Goal: Navigation & Orientation: Find specific page/section

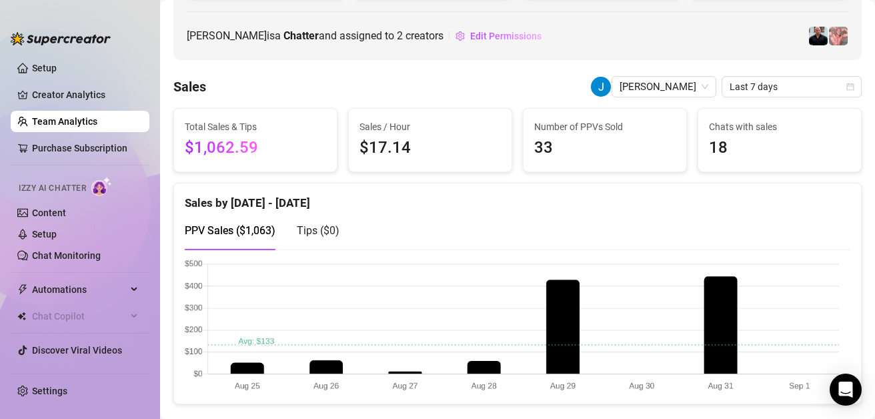
scroll to position [172, 0]
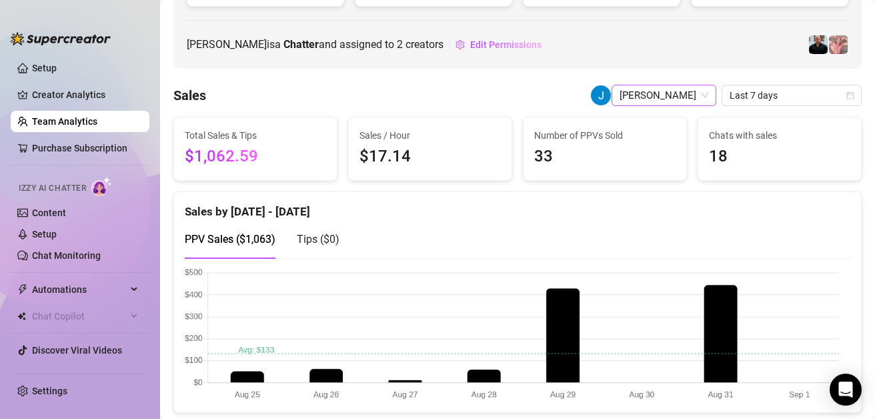
click at [687, 93] on span "[PERSON_NAME]" at bounding box center [664, 95] width 89 height 20
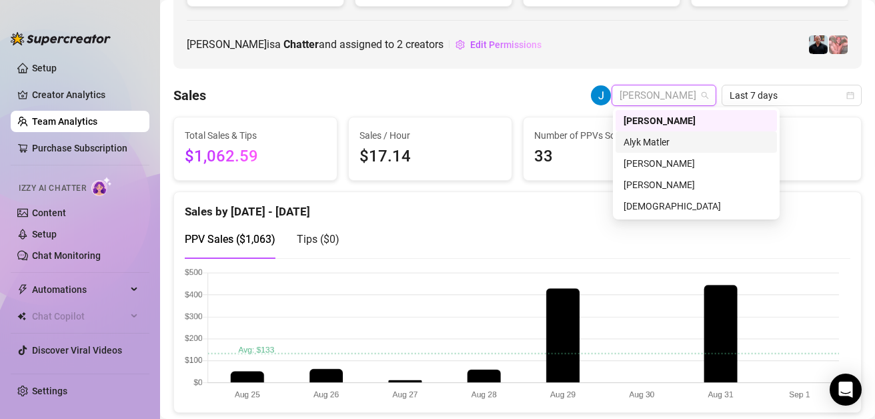
click at [649, 141] on div "Alyk Matler" at bounding box center [696, 142] width 145 height 15
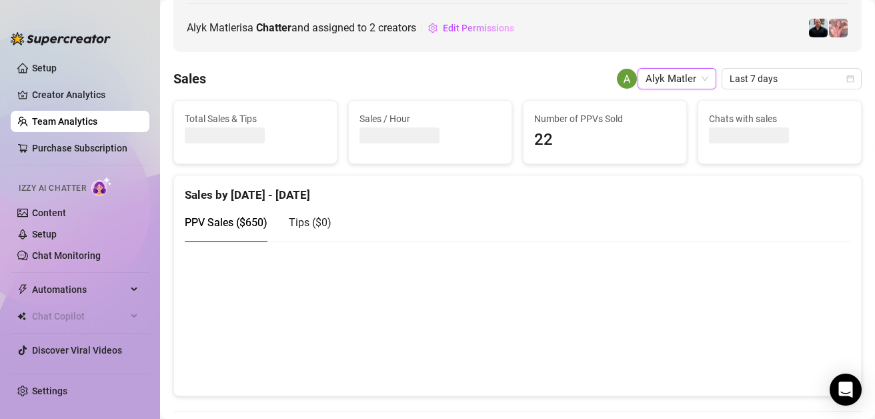
scroll to position [172, 0]
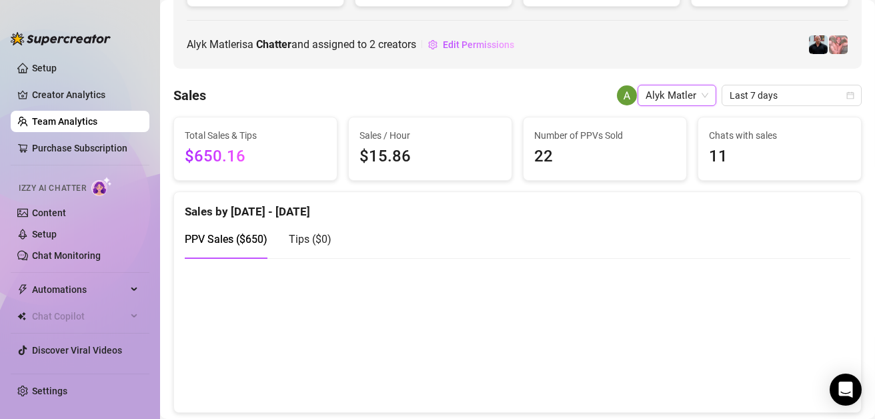
click at [672, 89] on span "Alyk Matler" at bounding box center [677, 95] width 63 height 20
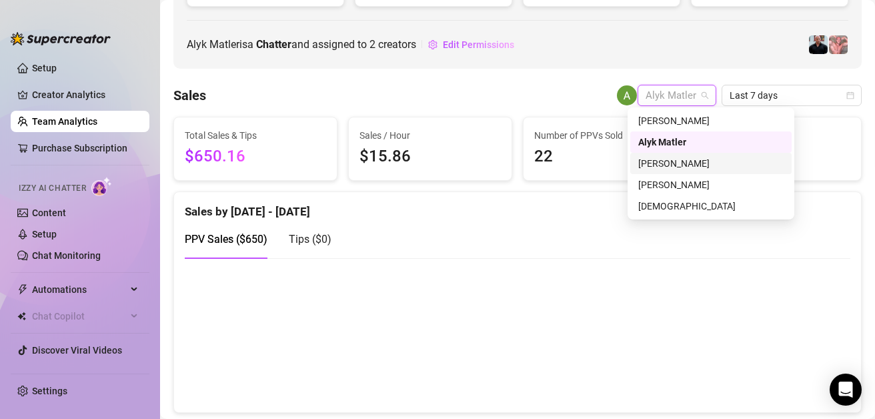
click at [675, 165] on div "[PERSON_NAME]" at bounding box center [711, 163] width 145 height 15
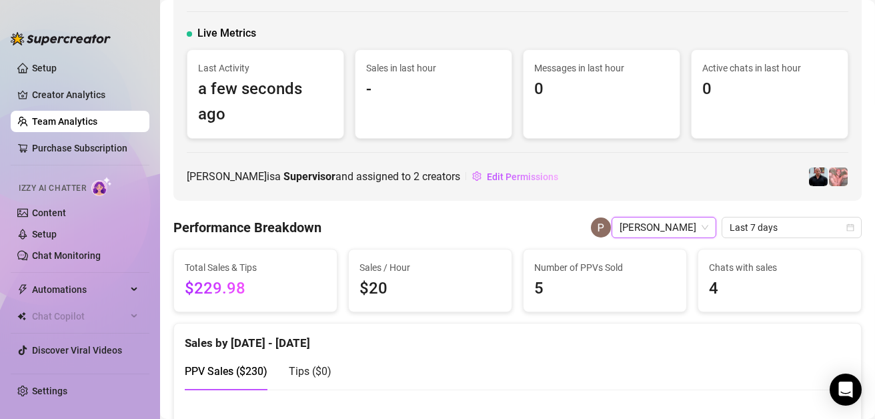
scroll to position [62, 0]
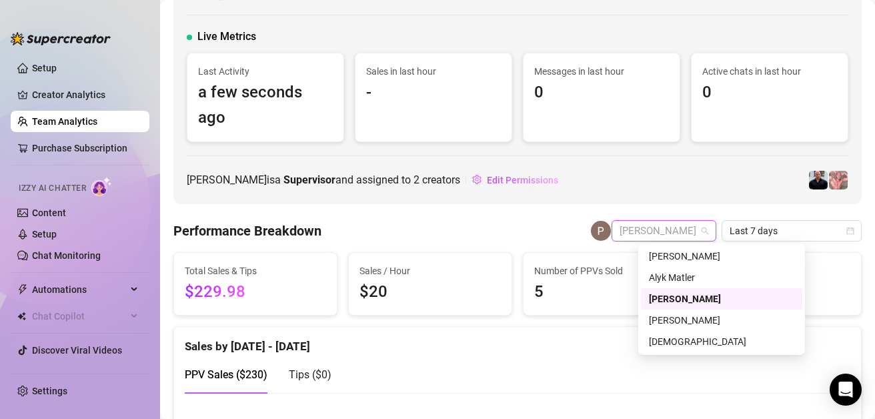
click at [686, 226] on span "[PERSON_NAME]" at bounding box center [664, 231] width 89 height 20
click at [670, 317] on div "[PERSON_NAME]" at bounding box center [721, 320] width 145 height 15
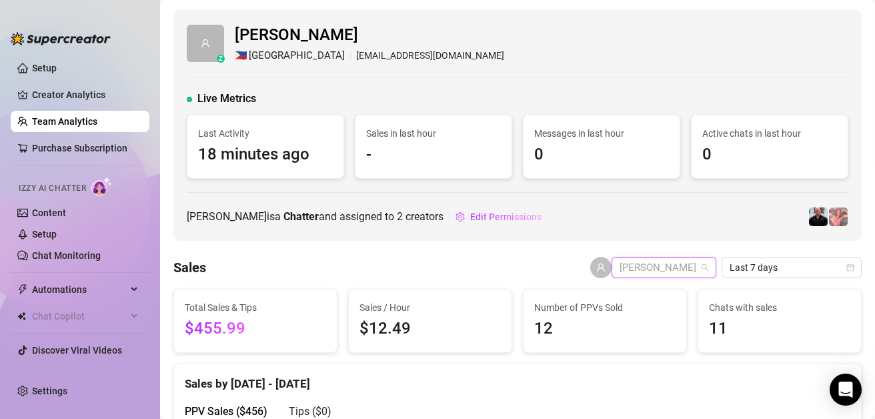
click at [678, 267] on span "[PERSON_NAME]" at bounding box center [664, 268] width 89 height 20
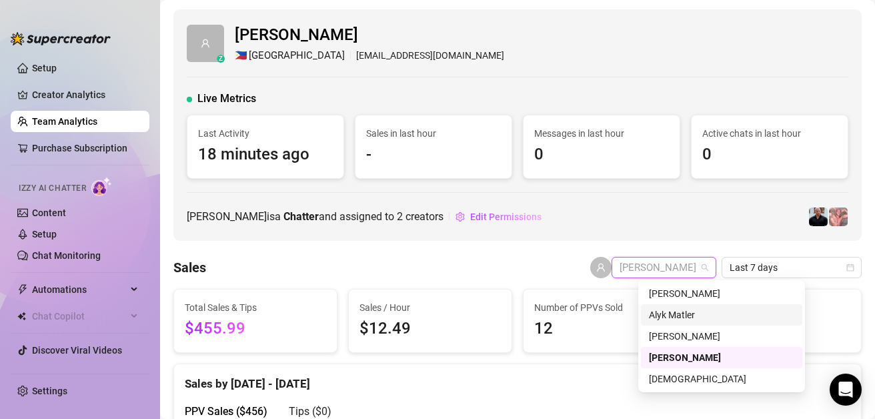
click at [681, 310] on div "Alyk Matler" at bounding box center [721, 315] width 145 height 15
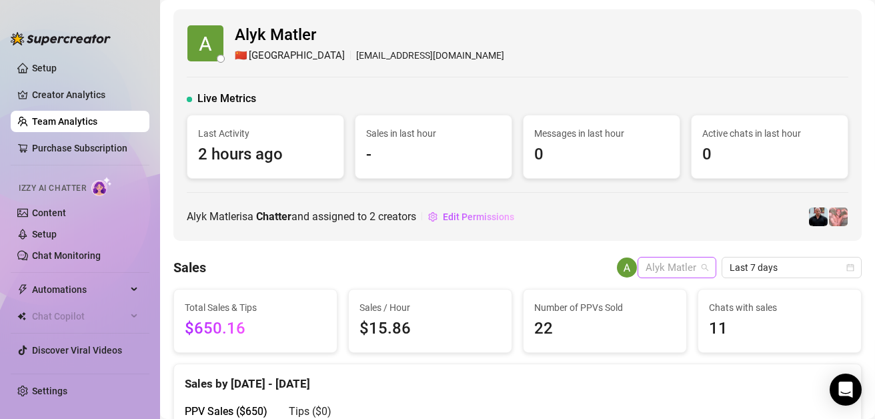
click at [665, 270] on span "Alyk Matler" at bounding box center [677, 268] width 63 height 20
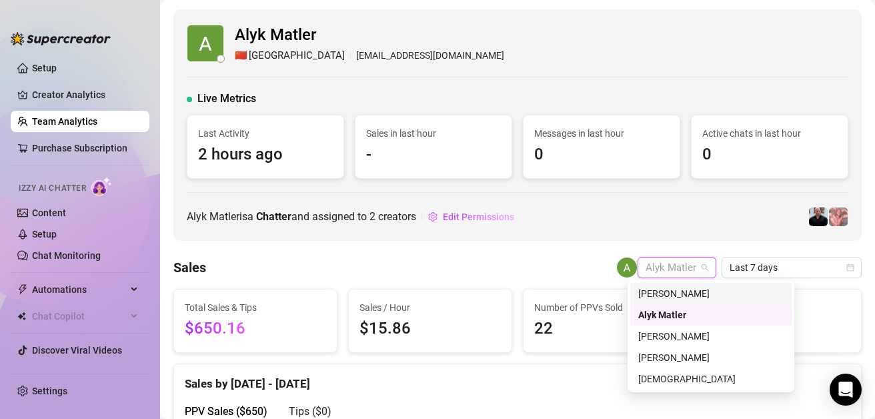
click at [677, 294] on div "[PERSON_NAME]" at bounding box center [711, 293] width 145 height 15
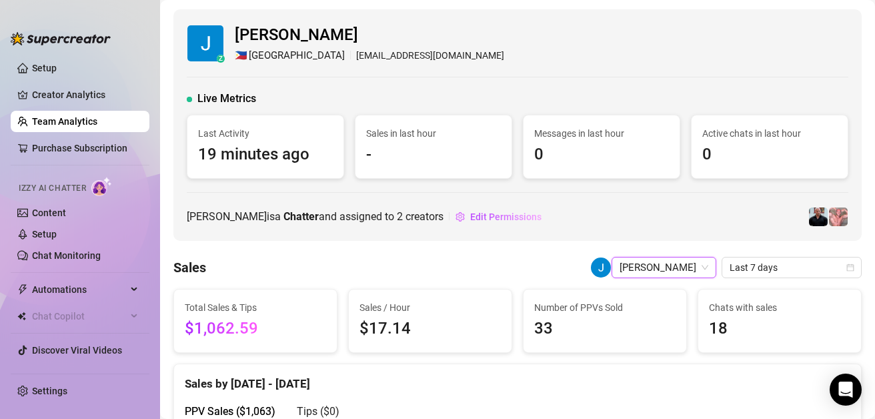
click at [624, 223] on div "[PERSON_NAME] is a Chatter and assigned to 2 creators Edit Permissions" at bounding box center [518, 216] width 662 height 21
